Goal: Book appointment/travel/reservation

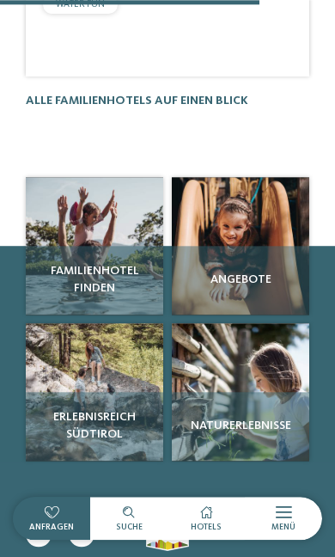
scroll to position [1690, 0]
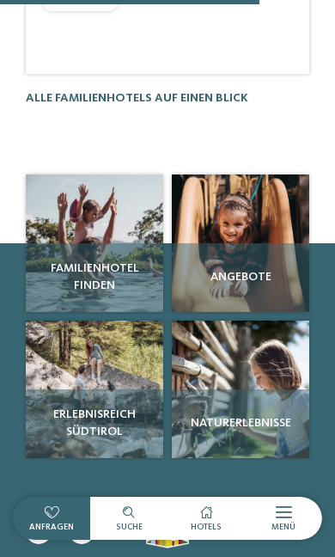
click at [245, 243] on div "Angebote" at bounding box center [240, 277] width 137 height 69
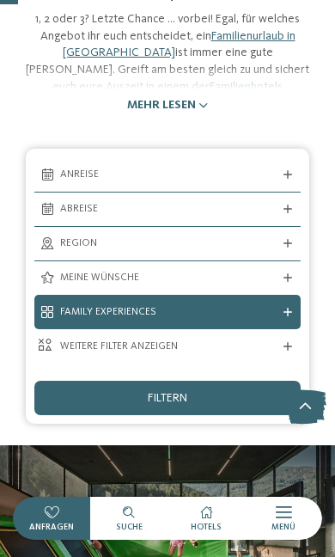
scroll to position [171, 0]
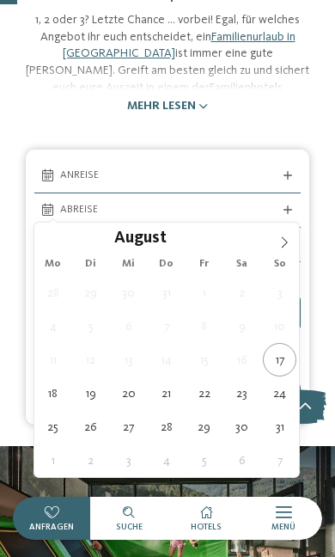
click at [278, 242] on icon at bounding box center [284, 242] width 12 height 12
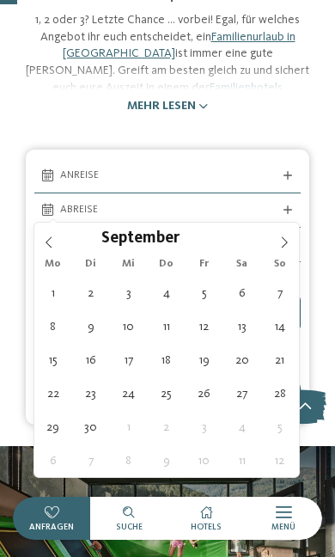
type div "[DATE]"
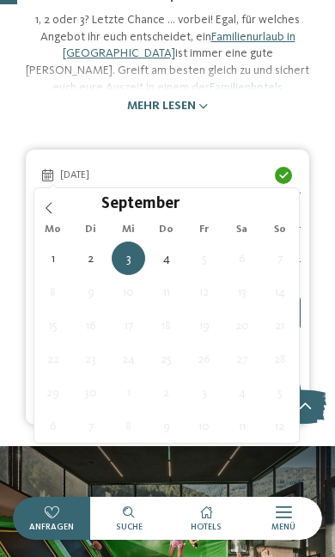
type div "[DATE]"
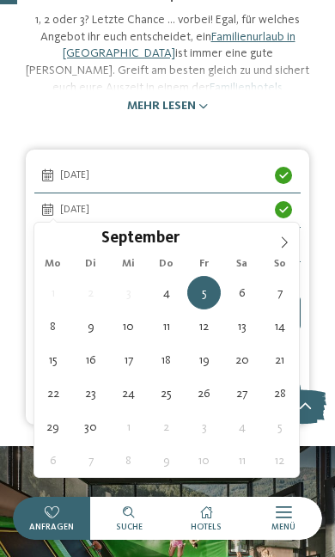
type div "[DATE]"
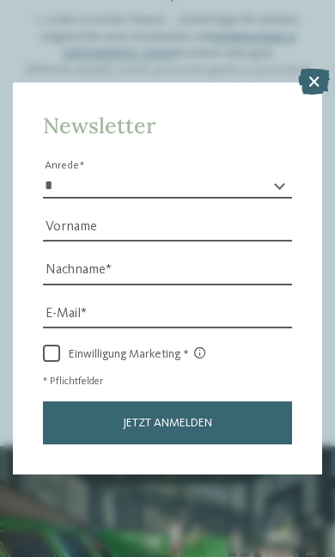
scroll to position [9, 0]
click at [309, 69] on icon at bounding box center [314, 82] width 32 height 26
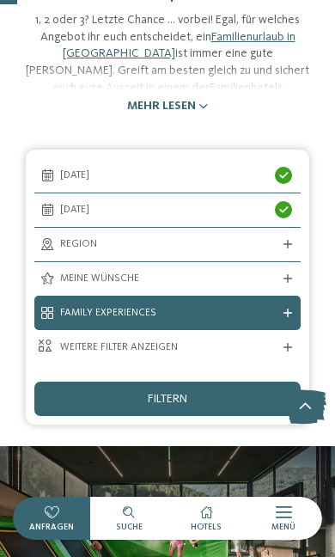
click at [227, 240] on span "Region" at bounding box center [167, 244] width 215 height 15
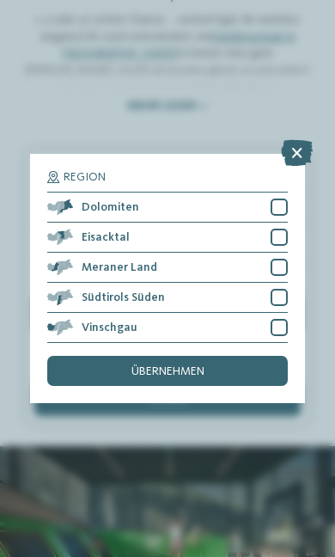
click at [182, 253] on div "Meraner Land" at bounding box center [167, 268] width 241 height 30
click at [281, 289] on div at bounding box center [279, 297] width 17 height 17
click at [222, 356] on div "übernehmen" at bounding box center [167, 371] width 241 height 30
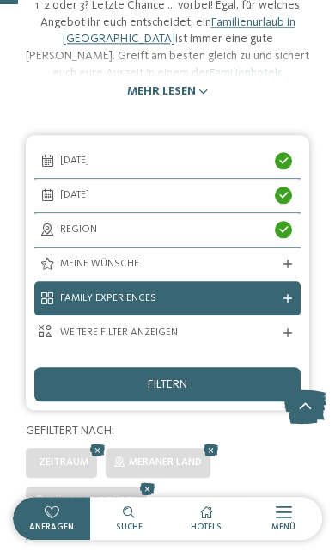
scroll to position [186, 0]
click at [285, 152] on div at bounding box center [283, 160] width 17 height 17
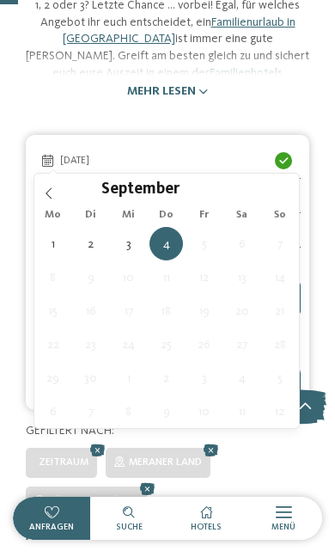
click at [208, 247] on span "5" at bounding box center [204, 244] width 34 height 34
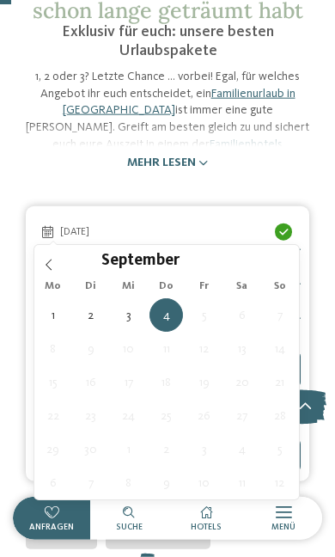
scroll to position [115, 0]
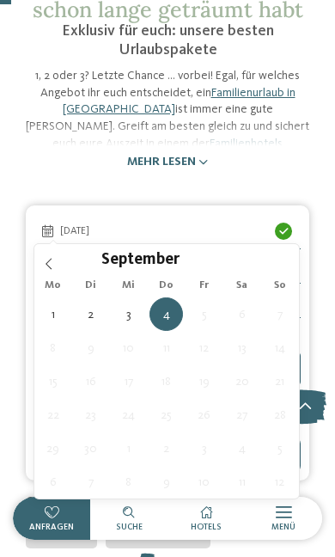
click at [290, 223] on div at bounding box center [283, 231] width 17 height 17
type div "[DATE]"
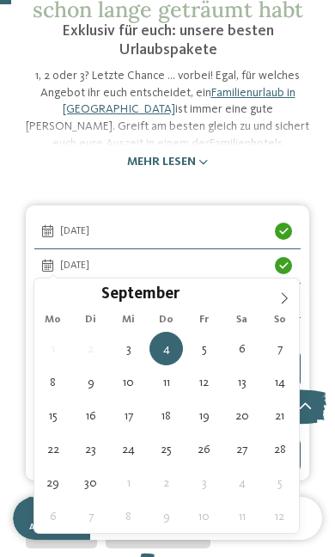
type div "[DATE]"
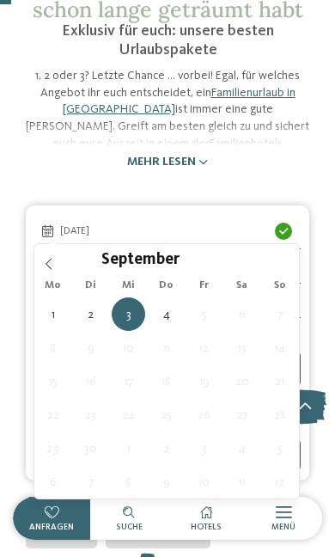
type div "[DATE]"
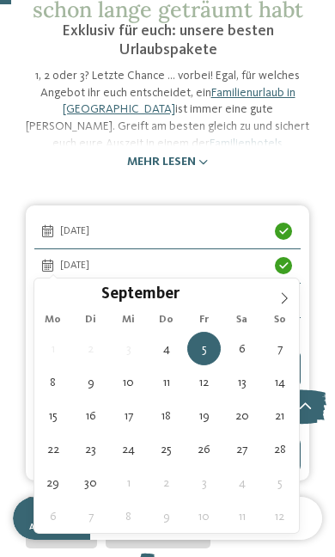
click at [238, 260] on span "[DATE]" at bounding box center [167, 266] width 215 height 15
type div "[DATE]"
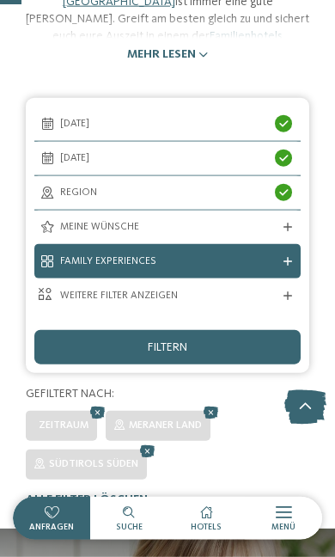
scroll to position [221, 0]
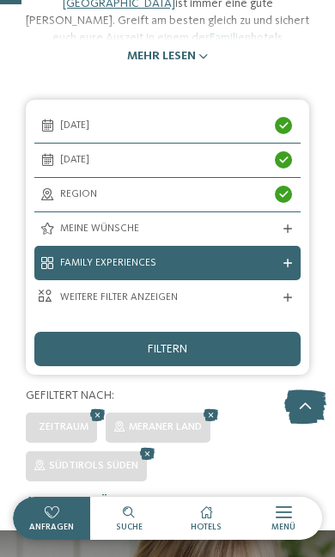
click at [232, 223] on span "Meine Wünsche" at bounding box center [167, 229] width 215 height 15
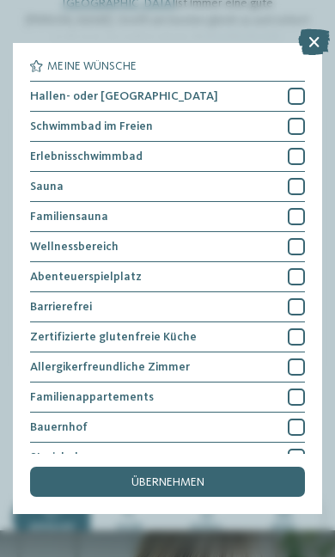
click at [295, 184] on div at bounding box center [296, 186] width 17 height 17
click at [295, 183] on icon at bounding box center [296, 186] width 11 height 10
click at [295, 159] on div at bounding box center [296, 156] width 17 height 17
click at [297, 132] on div at bounding box center [296, 126] width 17 height 17
click at [297, 273] on div at bounding box center [296, 276] width 17 height 17
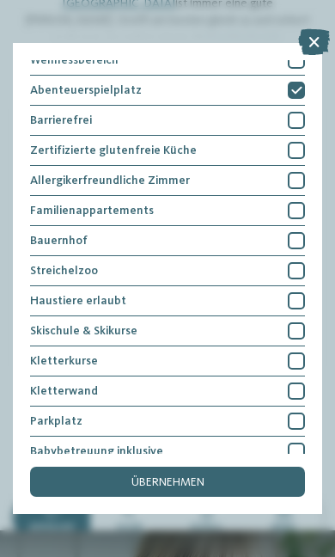
scroll to position [186, 0]
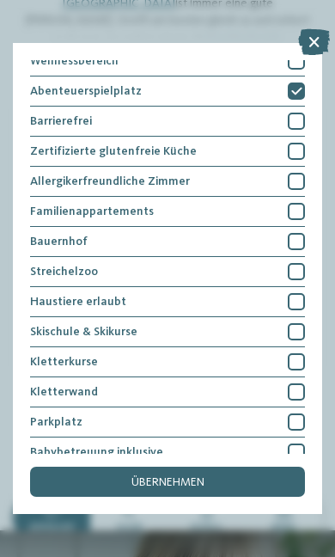
click at [299, 210] on div at bounding box center [296, 211] width 17 height 17
click at [302, 241] on div at bounding box center [296, 241] width 17 height 17
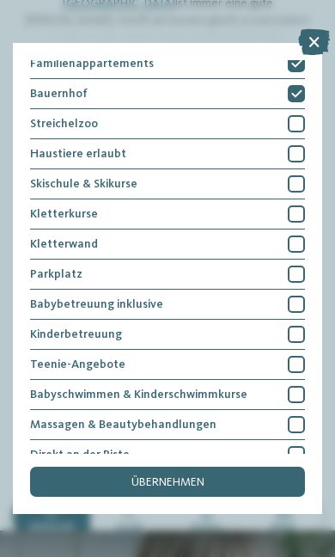
scroll to position [337, 0]
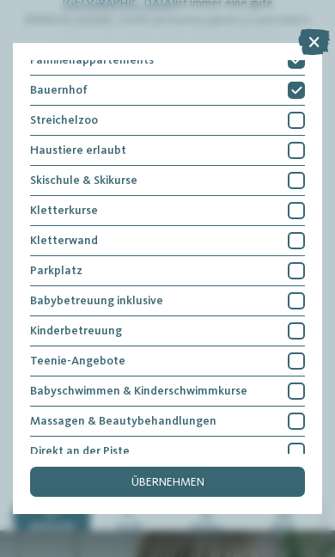
click at [302, 205] on div at bounding box center [296, 210] width 17 height 17
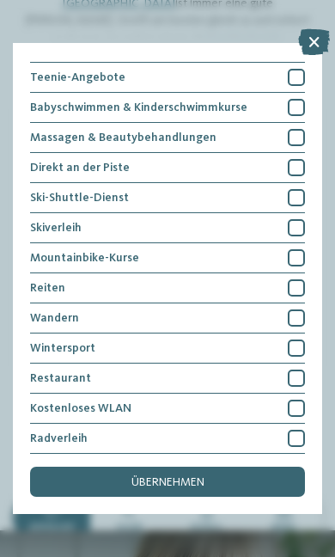
scroll to position [706, 0]
click at [304, 430] on div at bounding box center [296, 438] width 17 height 17
click at [230, 467] on div "übernehmen" at bounding box center [167, 482] width 275 height 30
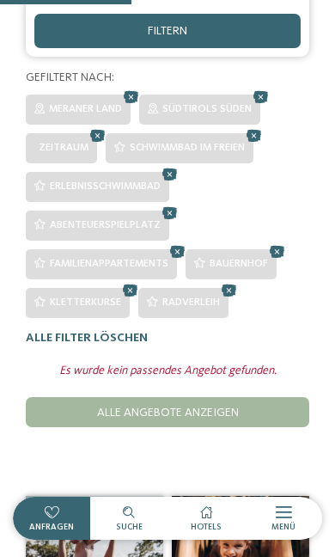
scroll to position [539, 0]
click at [251, 407] on div "Alle Angebote anzeigen" at bounding box center [168, 412] width 284 height 30
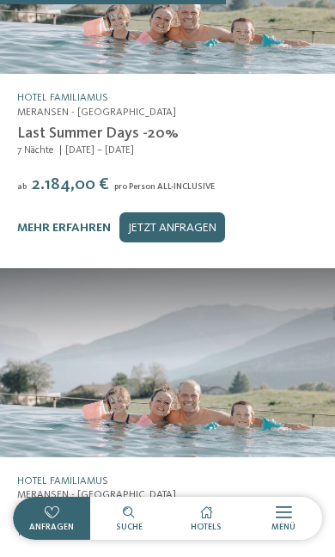
scroll to position [2264, 0]
